Goal: Transaction & Acquisition: Purchase product/service

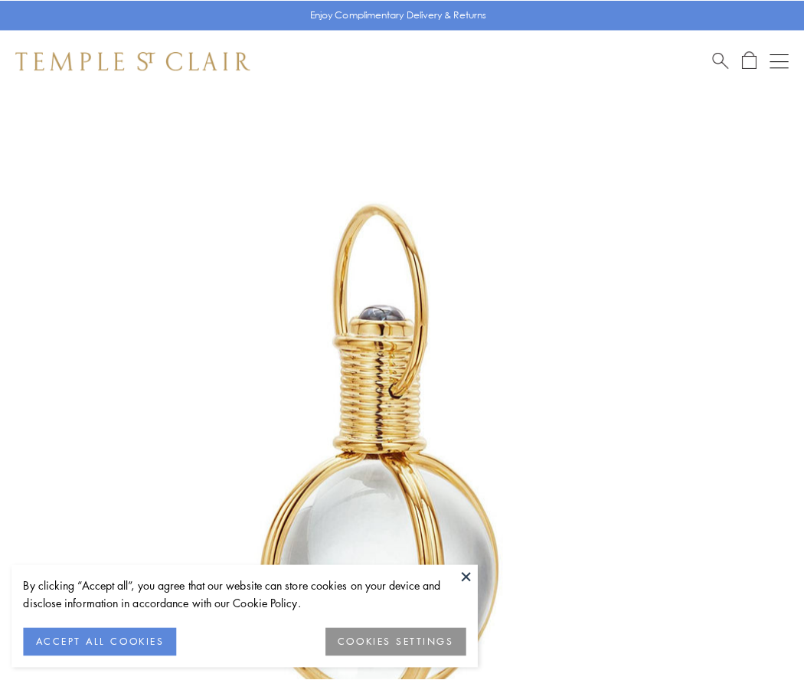
scroll to position [400, 0]
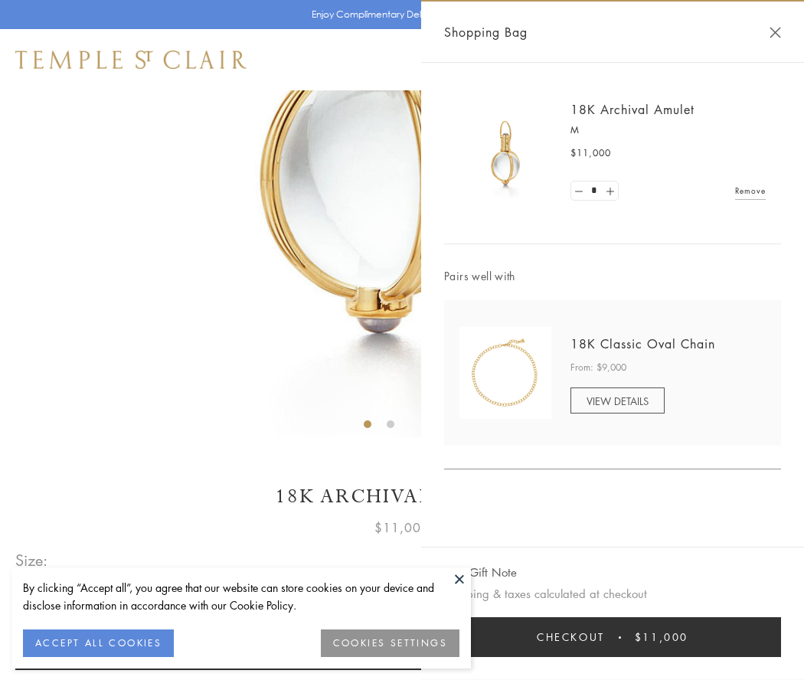
click at [612, 637] on button "Checkout $11,000" at bounding box center [612, 637] width 337 height 40
